Goal: Transaction & Acquisition: Obtain resource

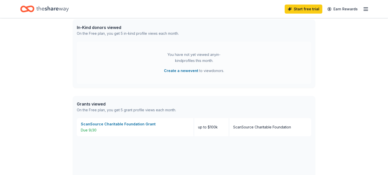
scroll to position [225, 0]
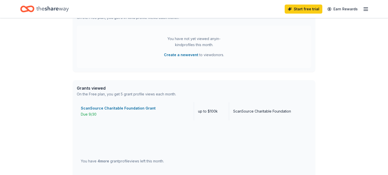
click at [108, 109] on div "ScanSource Charitable Foundation Grant" at bounding box center [135, 108] width 109 height 6
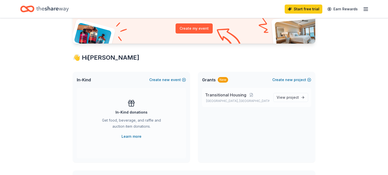
scroll to position [58, 0]
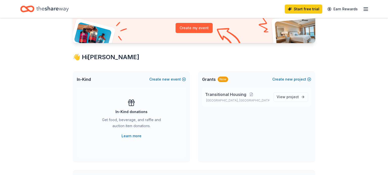
click at [248, 96] on p "Transitional Housing" at bounding box center [237, 95] width 64 height 6
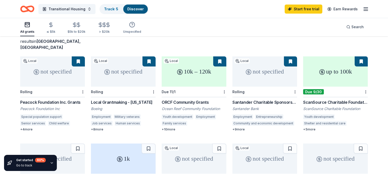
scroll to position [34, 0]
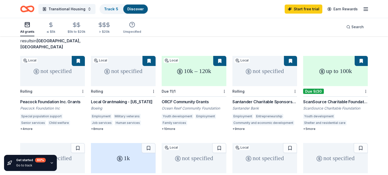
click at [191, 71] on div "10k – 120k" at bounding box center [194, 71] width 65 height 30
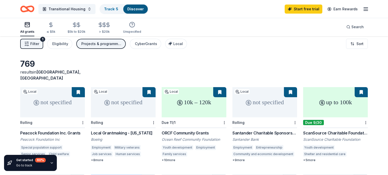
scroll to position [33, 0]
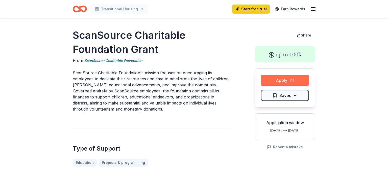
click at [288, 79] on button "Apply" at bounding box center [285, 80] width 48 height 11
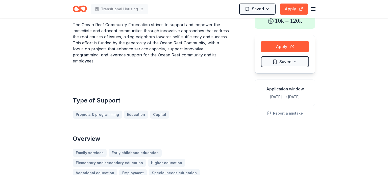
scroll to position [97, 0]
